Goal: Information Seeking & Learning: Find specific fact

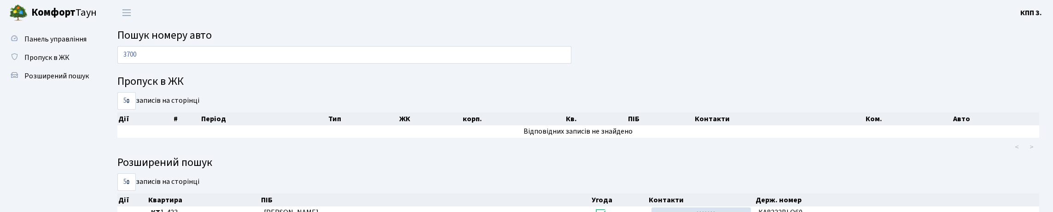
click at [164, 52] on input "3700" at bounding box center [344, 55] width 454 height 18
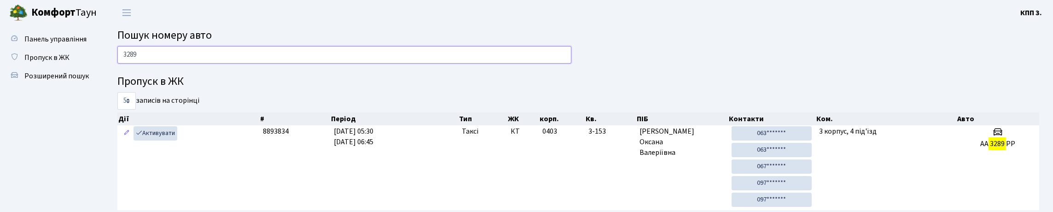
click at [400, 64] on input "3289" at bounding box center [344, 55] width 454 height 18
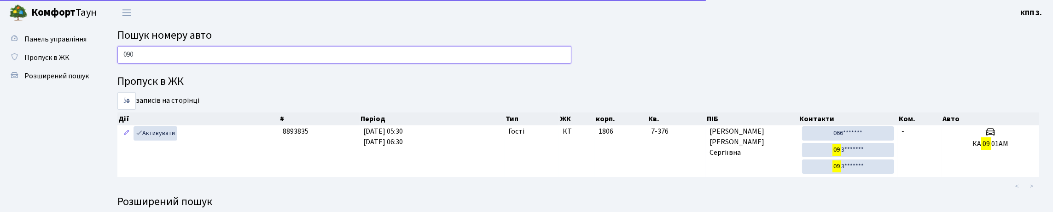
type input "0901"
